Goal: Information Seeking & Learning: Learn about a topic

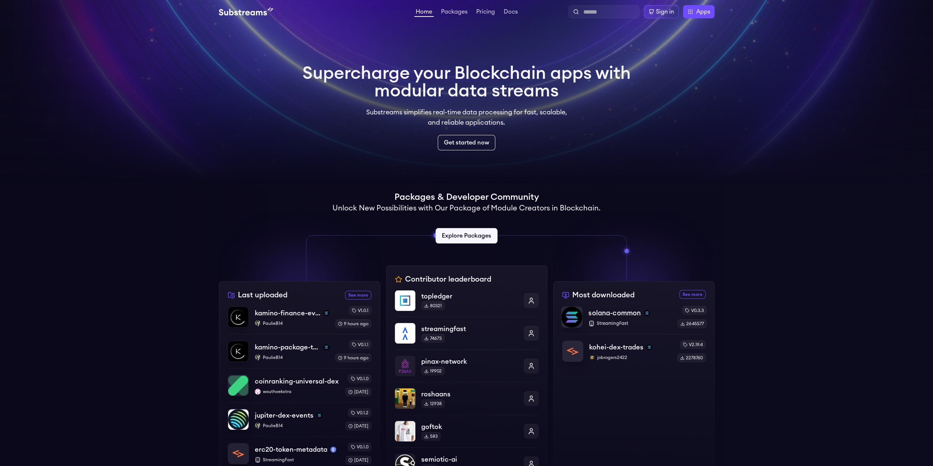
click at [633, 310] on p "solana-common" at bounding box center [615, 313] width 52 height 10
click at [618, 343] on p "kohei-dex-trades" at bounding box center [616, 347] width 55 height 10
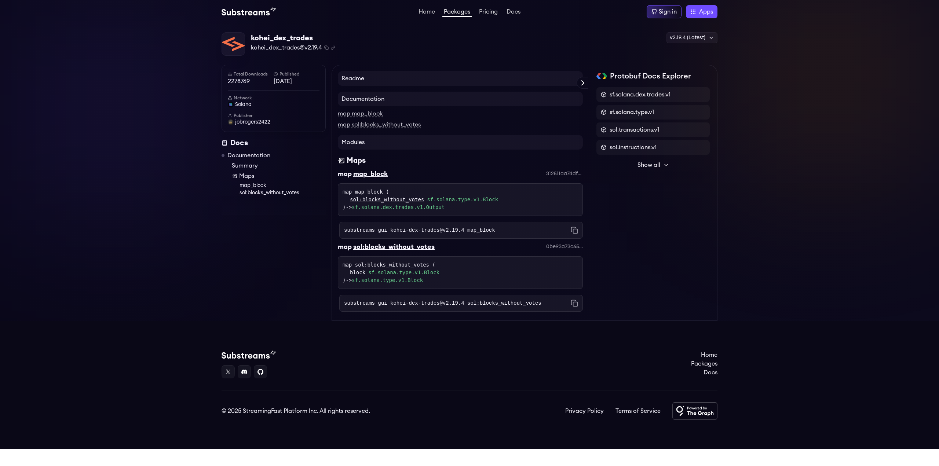
click at [389, 99] on h4 "Documentation" at bounding box center [460, 99] width 245 height 15
click at [406, 80] on h4 "Readme" at bounding box center [460, 78] width 245 height 15
click at [359, 139] on h4 "Modules" at bounding box center [460, 142] width 245 height 15
click at [370, 98] on h4 "Documentation" at bounding box center [460, 99] width 245 height 15
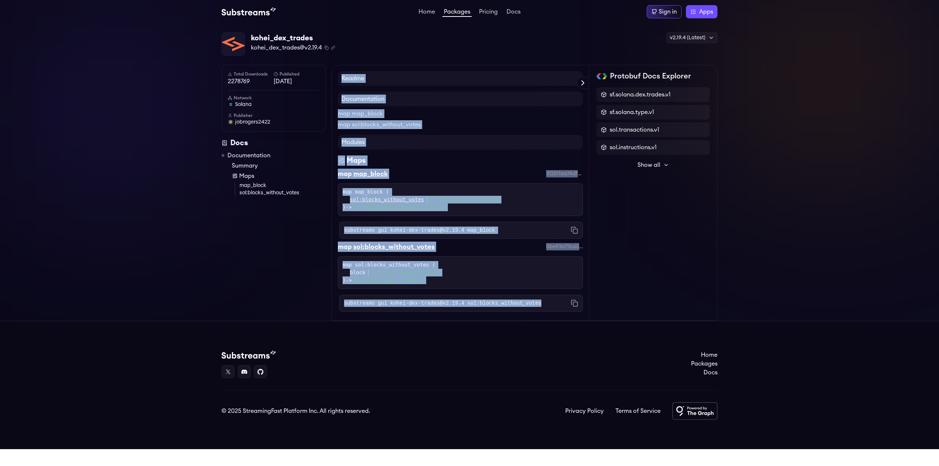
drag, startPoint x: 540, startPoint y: 305, endPoint x: 342, endPoint y: 72, distance: 306.0
click at [342, 72] on div "Readme Documentation map map_block map sol:blocks_without_votes Modules Maps ma…" at bounding box center [460, 193] width 257 height 256
copy div "Readme Documentation map map_block map sol:blocks_without_votes Modules Maps ma…"
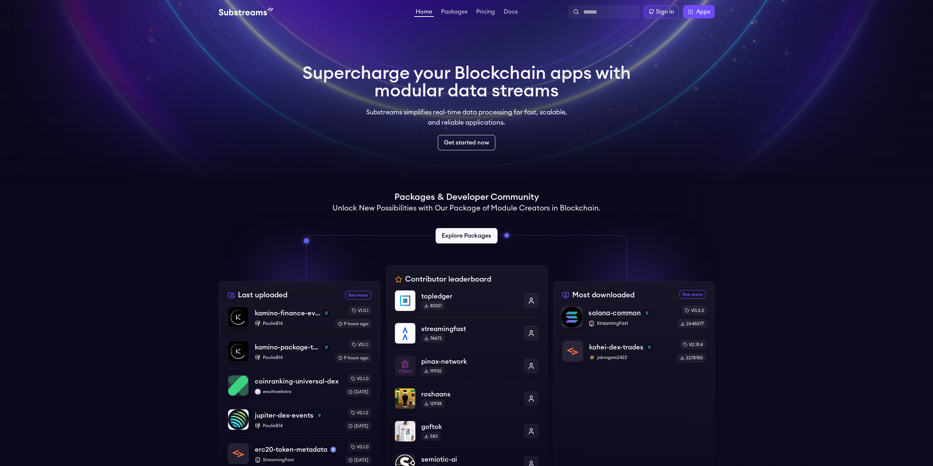
click at [615, 313] on p "solana-common" at bounding box center [615, 313] width 52 height 10
